Goal: Entertainment & Leisure: Consume media (video, audio)

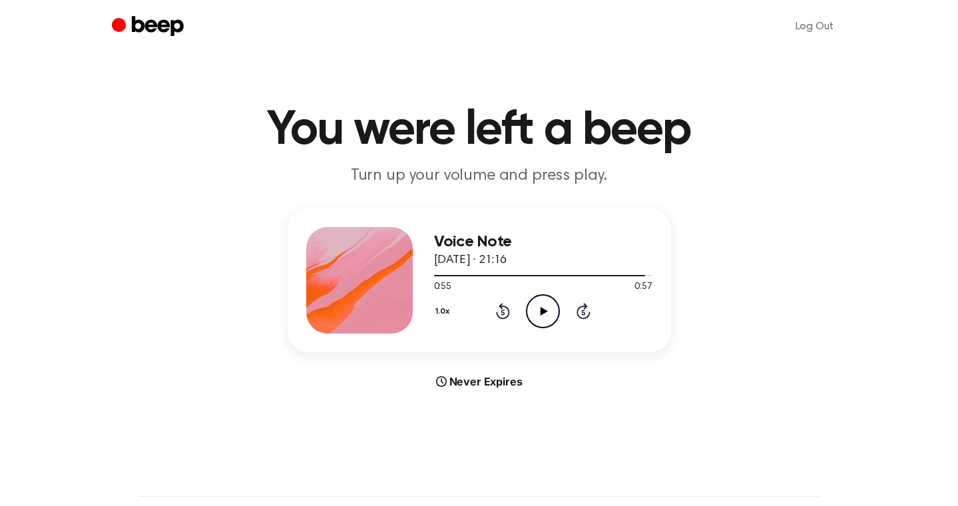
click at [546, 312] on icon "Play Audio" at bounding box center [543, 311] width 34 height 34
click at [437, 275] on div at bounding box center [543, 275] width 218 height 1
click at [502, 318] on icon at bounding box center [503, 311] width 14 height 16
click at [504, 313] on icon "Rewind 5 seconds" at bounding box center [502, 310] width 15 height 17
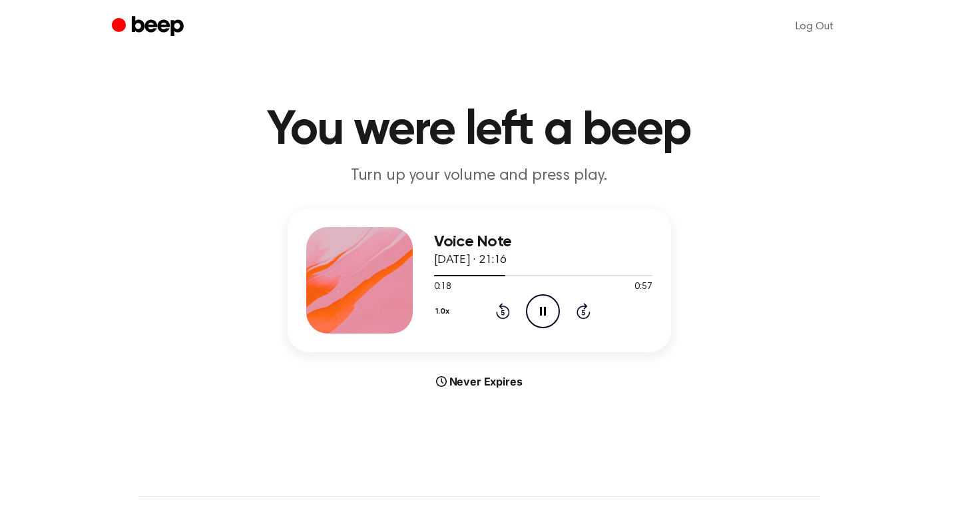
click at [538, 313] on icon "Pause Audio" at bounding box center [543, 311] width 34 height 34
click at [496, 309] on icon "Rewind 5 seconds" at bounding box center [502, 310] width 15 height 17
click at [542, 313] on icon at bounding box center [543, 311] width 7 height 9
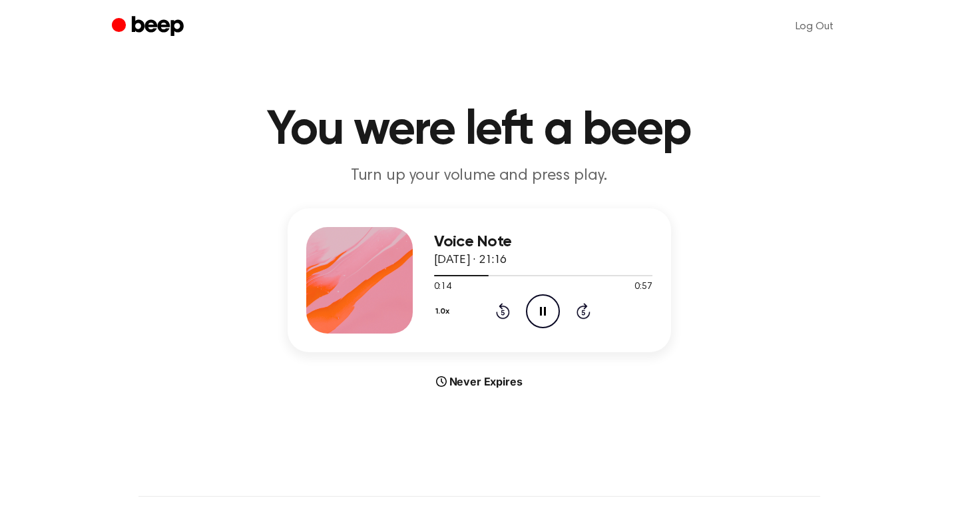
click at [508, 318] on icon "Rewind 5 seconds" at bounding box center [502, 310] width 15 height 17
click at [543, 312] on icon at bounding box center [543, 311] width 7 height 9
click at [447, 277] on div at bounding box center [543, 275] width 218 height 11
click at [538, 310] on icon "Pause Audio" at bounding box center [543, 311] width 34 height 34
click at [529, 275] on div at bounding box center [492, 275] width 116 height 1
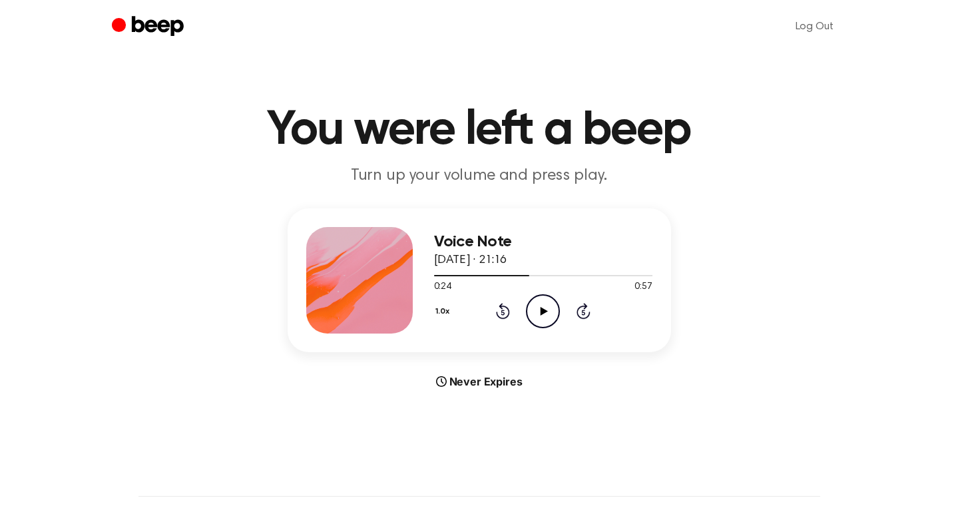
click at [552, 308] on icon "Play Audio" at bounding box center [543, 311] width 34 height 34
click at [496, 277] on div at bounding box center [543, 275] width 218 height 11
click at [536, 317] on icon "Pause Audio" at bounding box center [543, 311] width 34 height 34
click at [536, 317] on icon "Play Audio" at bounding box center [543, 311] width 34 height 34
